Goal: Task Accomplishment & Management: Manage account settings

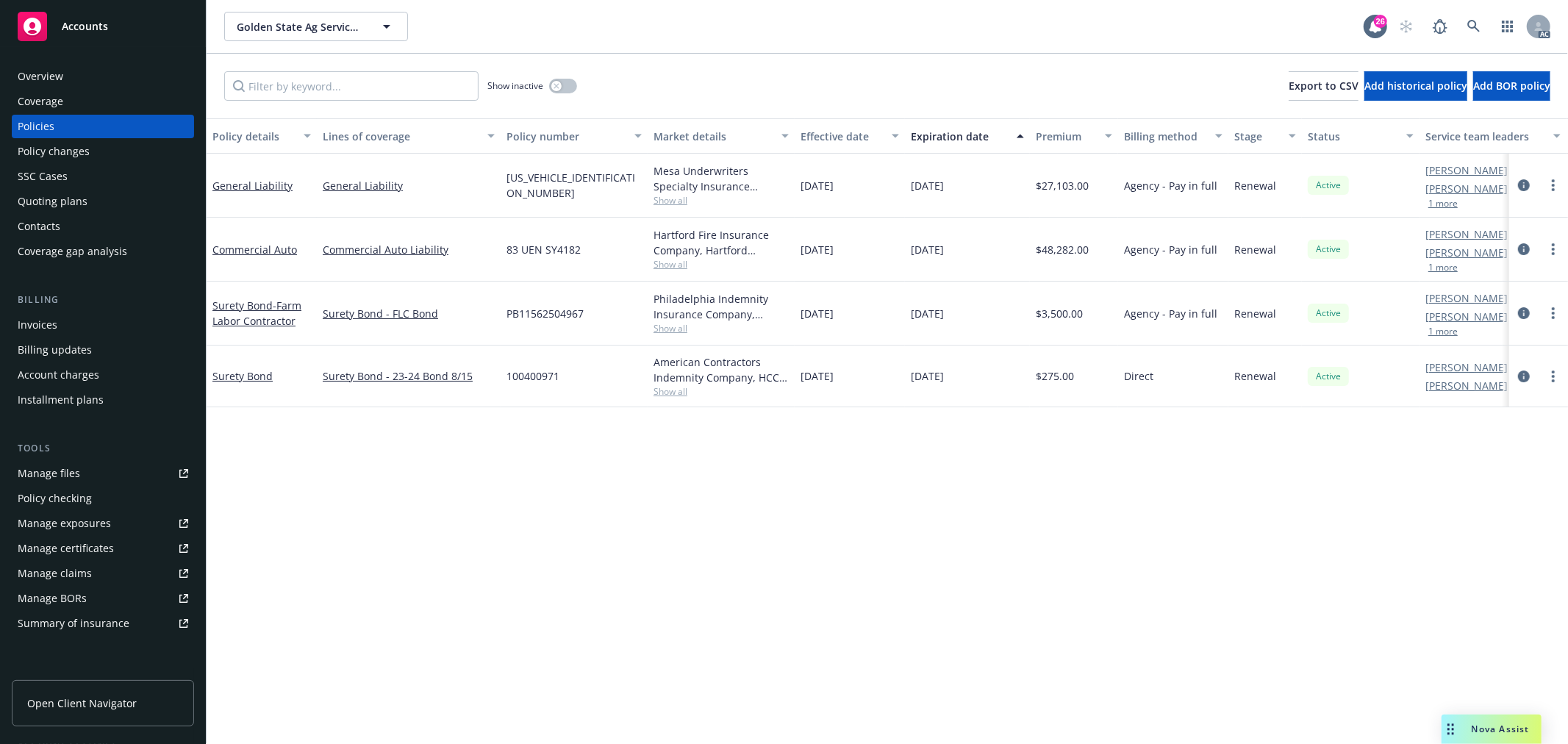
click at [74, 473] on div "Manage files" at bounding box center [49, 473] width 63 height 24
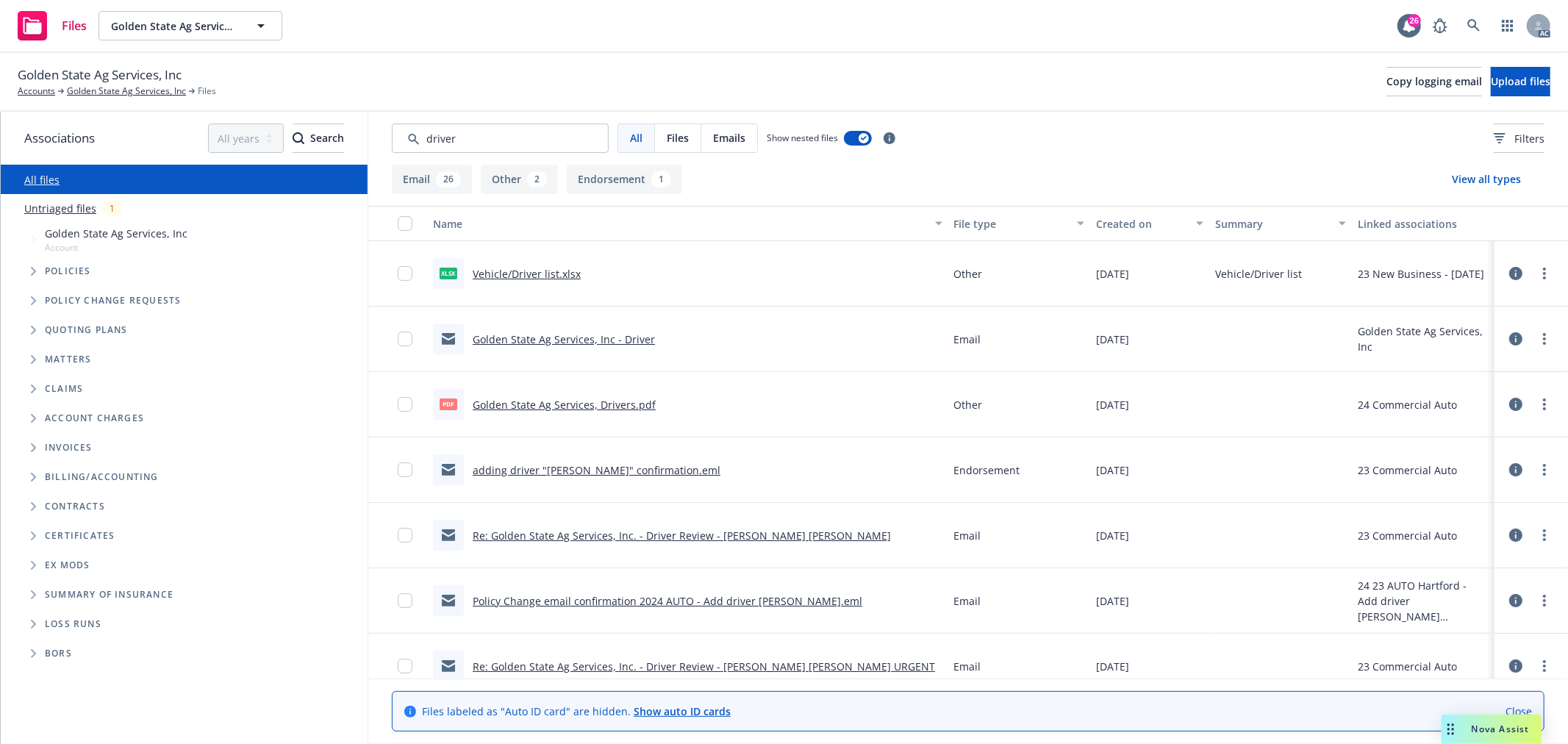
click at [1118, 219] on div "Created on" at bounding box center [1141, 223] width 91 height 16
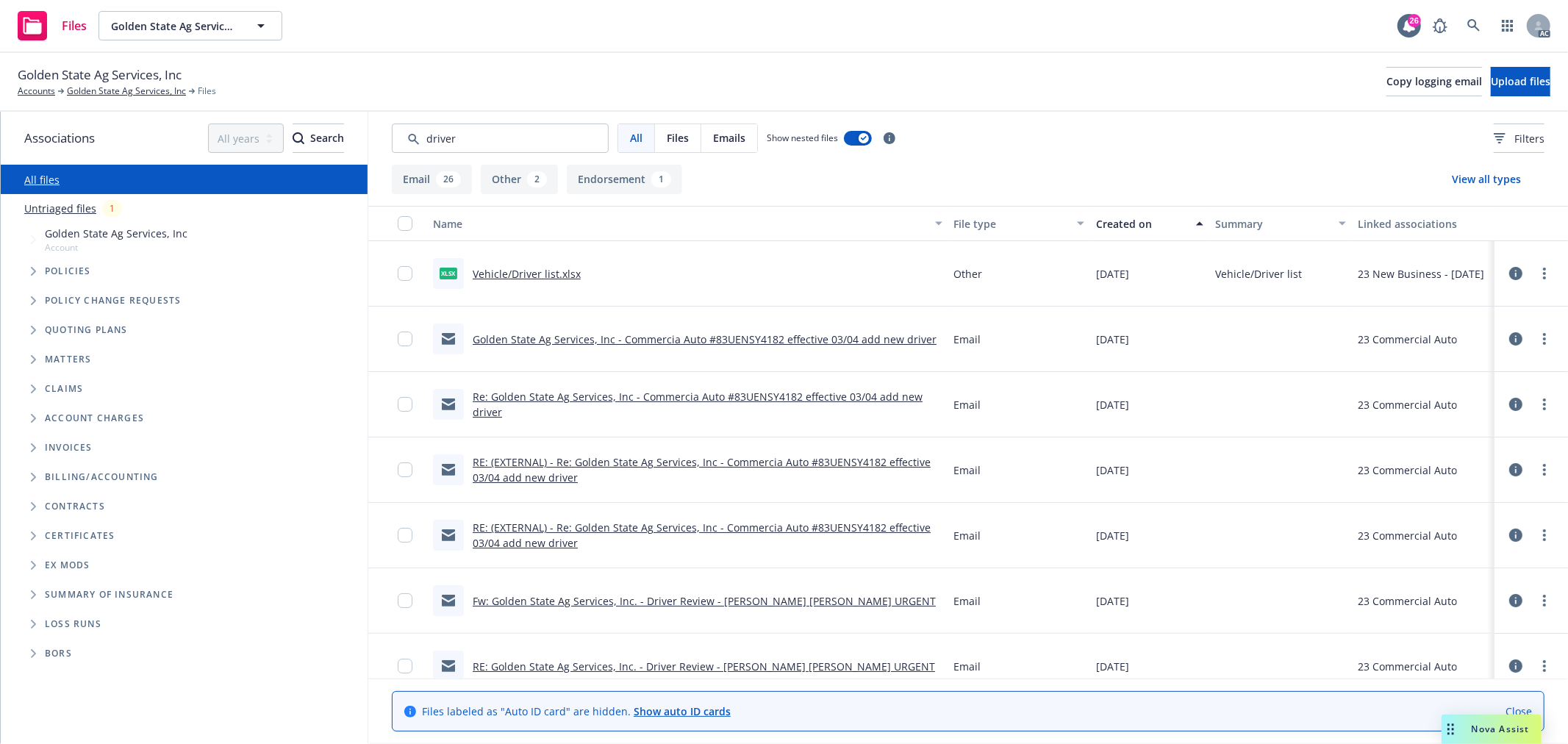
click at [1118, 219] on div "Created on" at bounding box center [1141, 223] width 91 height 16
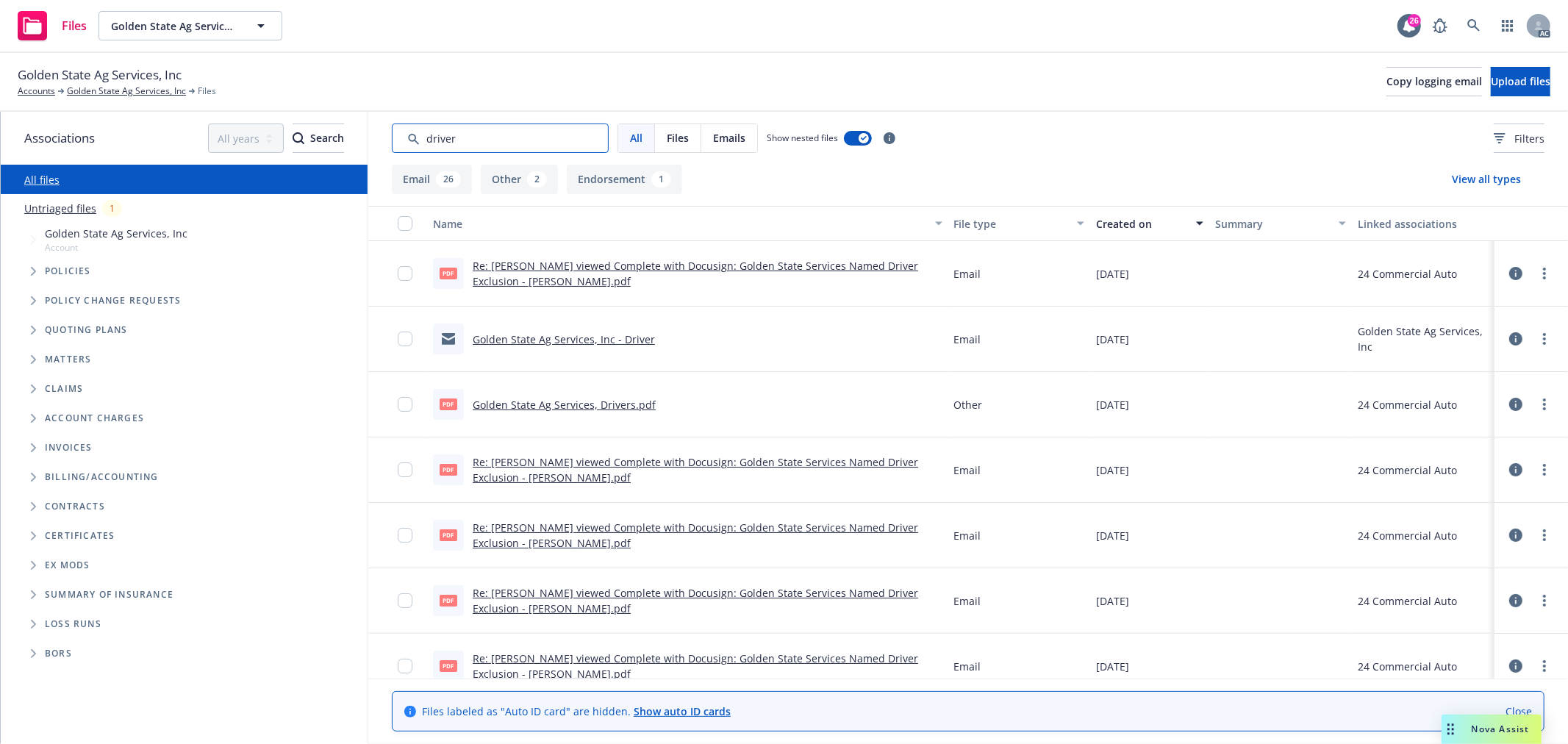
click at [517, 134] on input "Search by keyword..." at bounding box center [500, 138] width 217 height 29
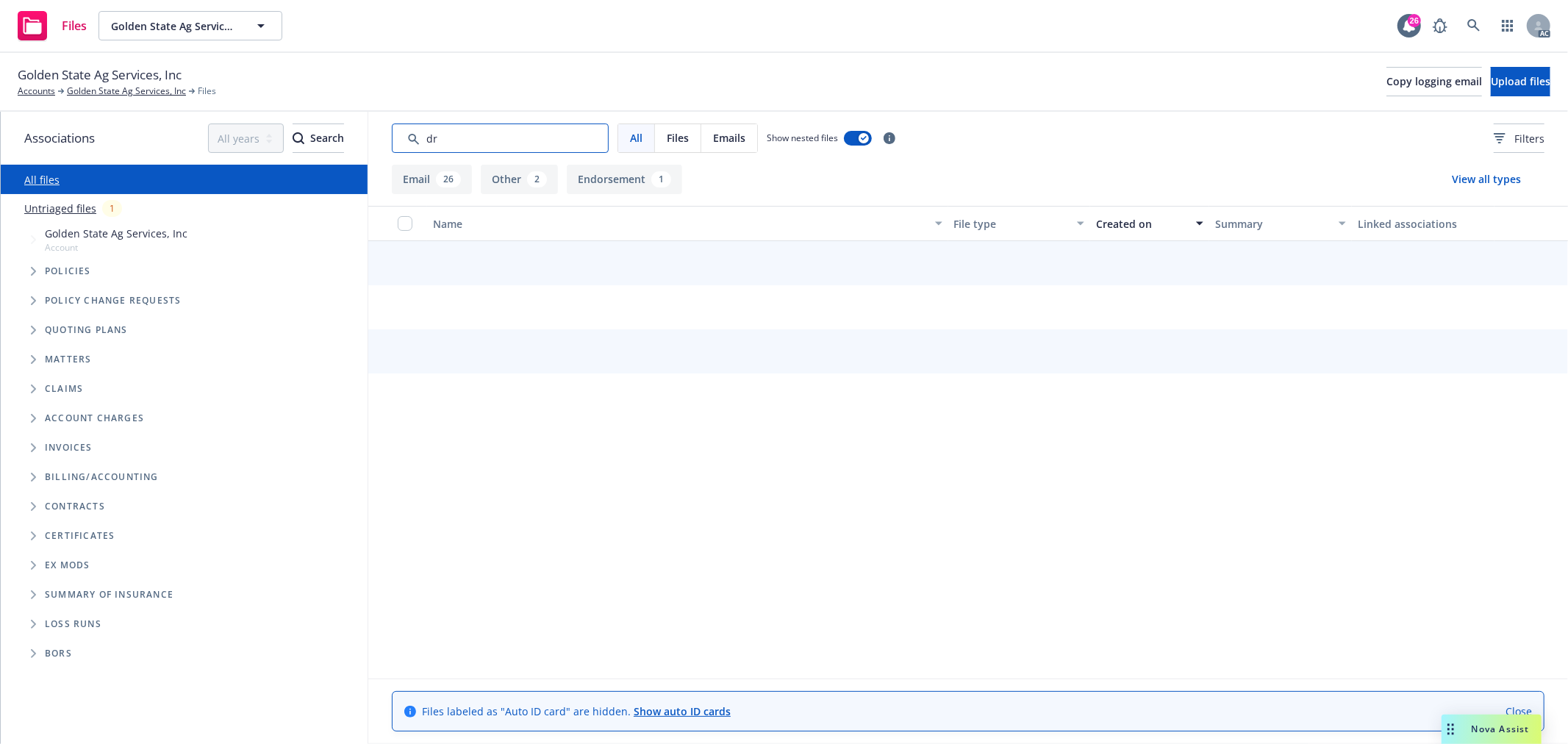
type input "d"
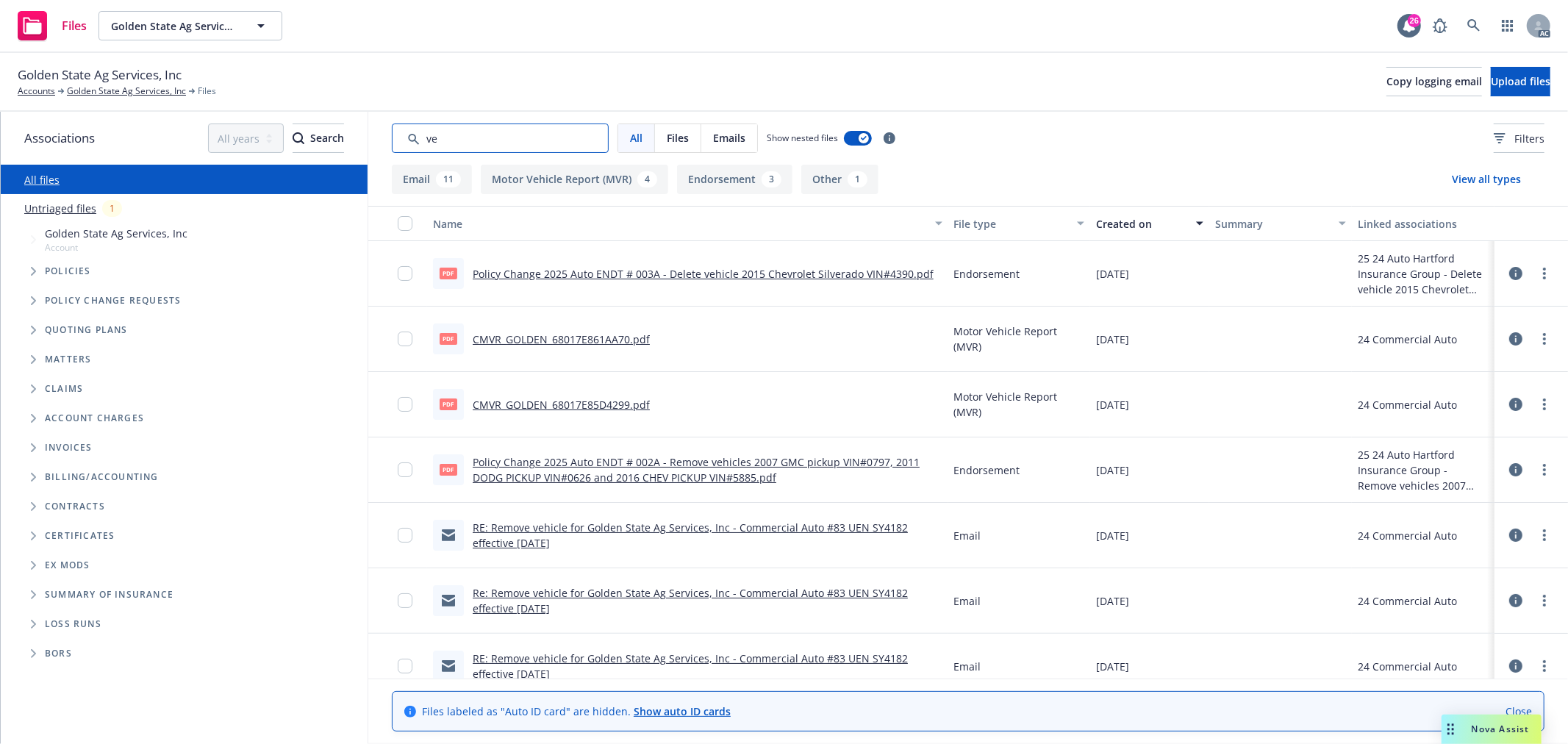
type input "v"
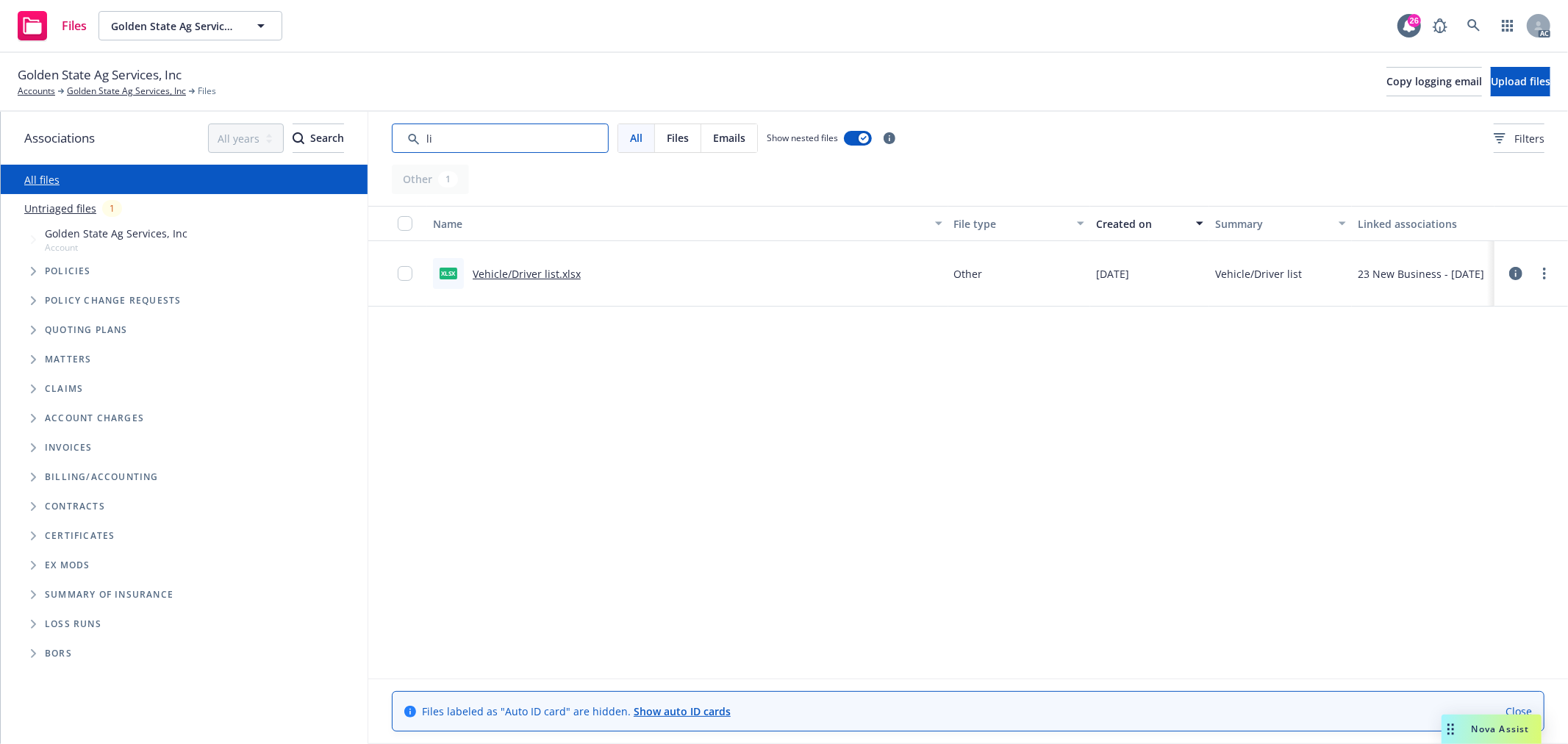
type input "l"
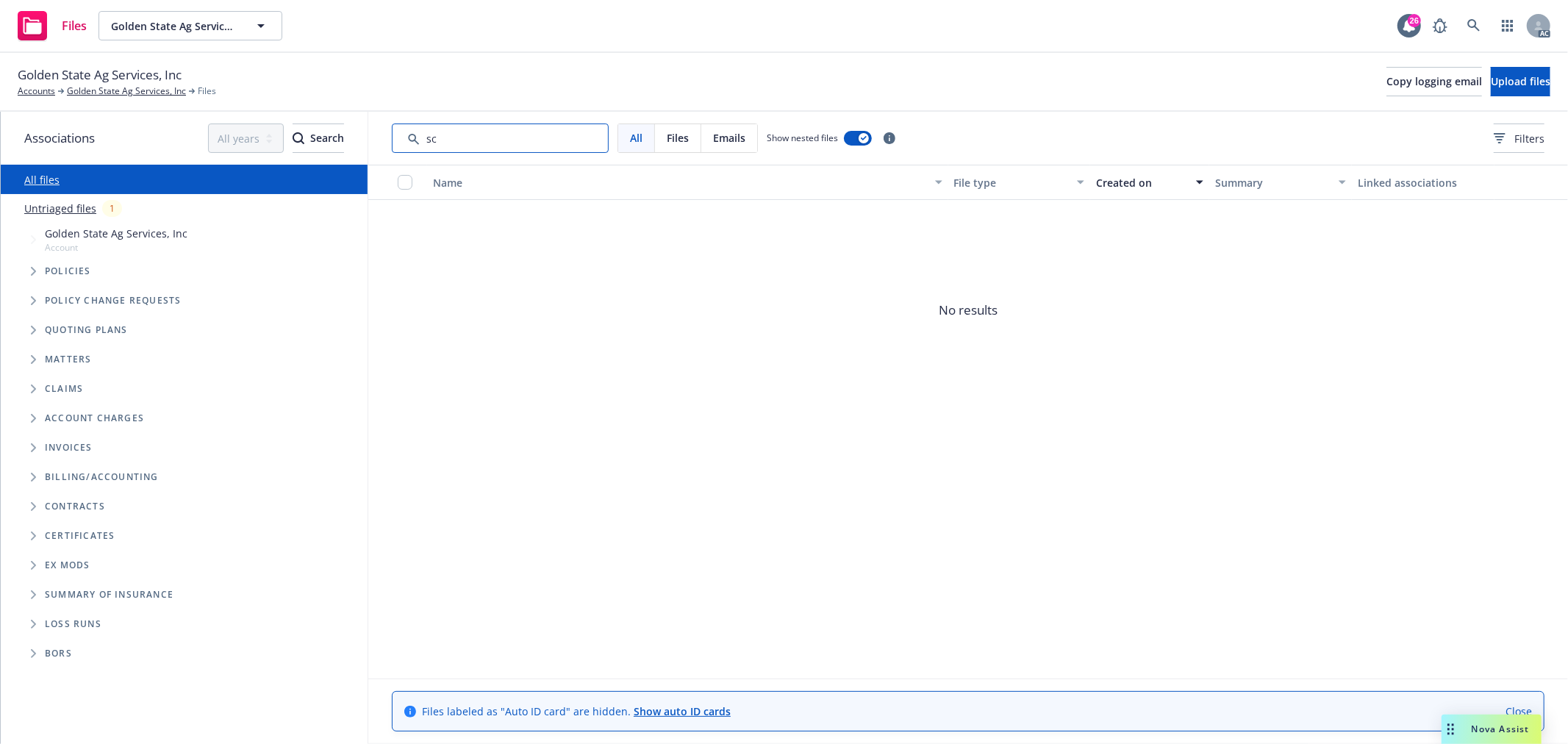
type input "s"
